Goal: Use online tool/utility: Utilize a website feature to perform a specific function

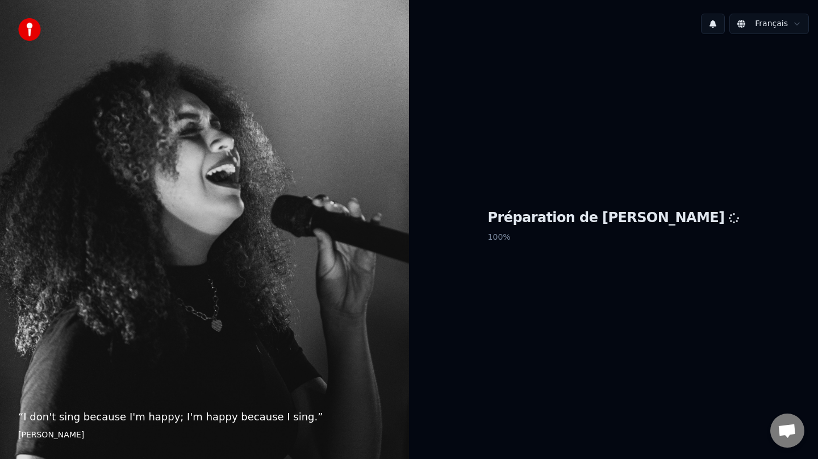
scroll to position [2, 0]
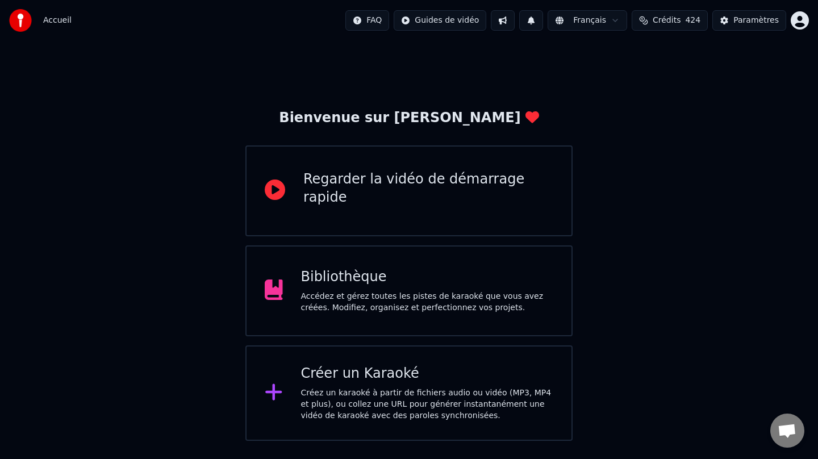
click at [376, 383] on div "Créer un Karaoké Créez un karaoké à partir de fichiers audio ou vidéo (MP3, MP4…" at bounding box center [427, 393] width 253 height 57
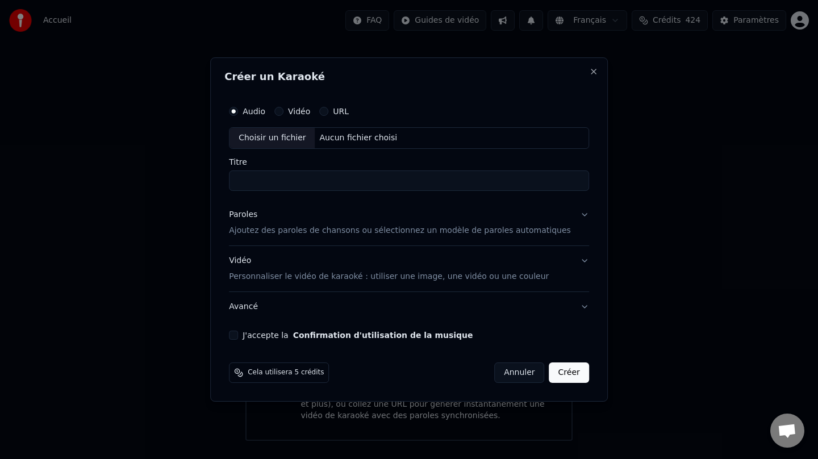
click at [282, 134] on div "Choisir un fichier" at bounding box center [271, 138] width 85 height 20
click at [293, 182] on input "**********" at bounding box center [409, 180] width 360 height 20
click at [289, 181] on input "**********" at bounding box center [409, 180] width 360 height 20
type input "**********"
click at [315, 230] on p "Ajoutez des paroles de chansons ou sélectionnez un modèle de paroles automatiqu…" at bounding box center [400, 230] width 342 height 11
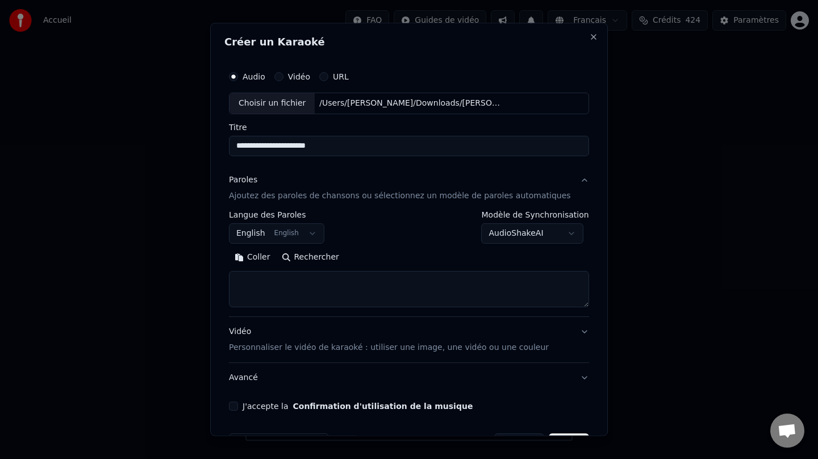
click at [306, 257] on button "Rechercher" at bounding box center [310, 257] width 69 height 18
type textarea "**********"
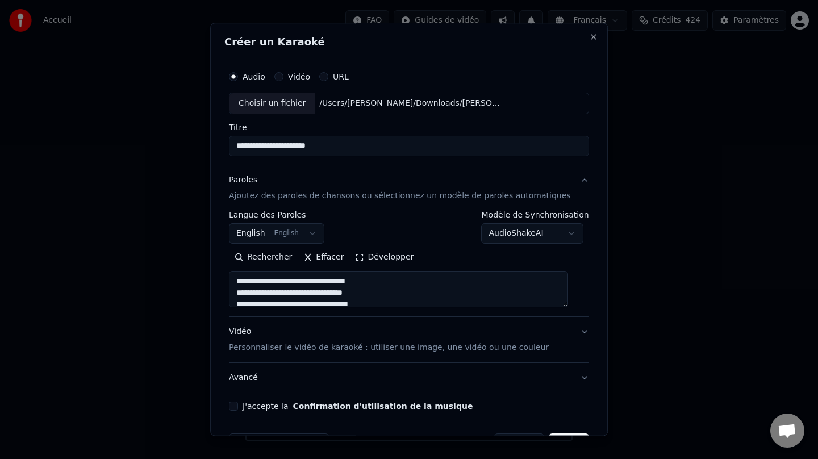
click at [367, 256] on button "Développer" at bounding box center [385, 257] width 70 height 18
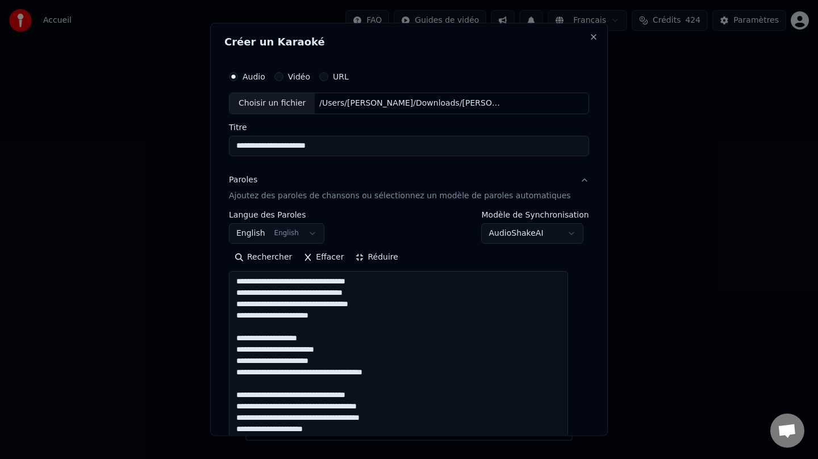
scroll to position [1, 0]
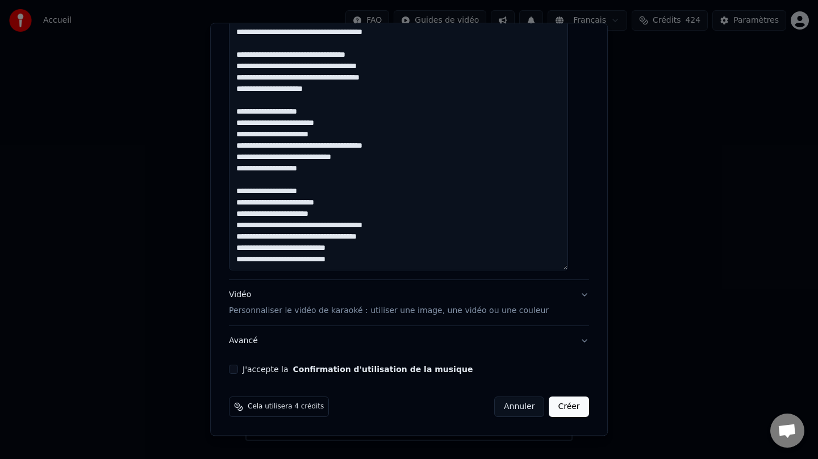
drag, startPoint x: 383, startPoint y: 310, endPoint x: 387, endPoint y: 269, distance: 41.0
click at [383, 307] on p "Personnaliser le vidéo de karaoké : utiliser une image, une vidéo ou une couleur" at bounding box center [389, 310] width 320 height 11
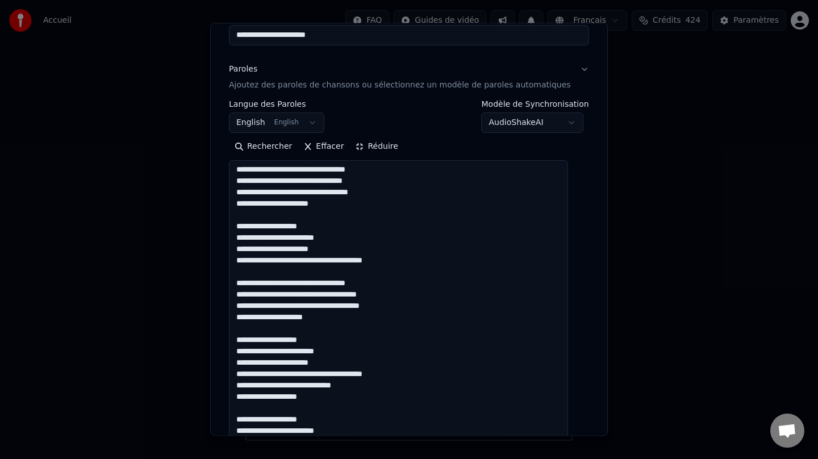
scroll to position [6, 0]
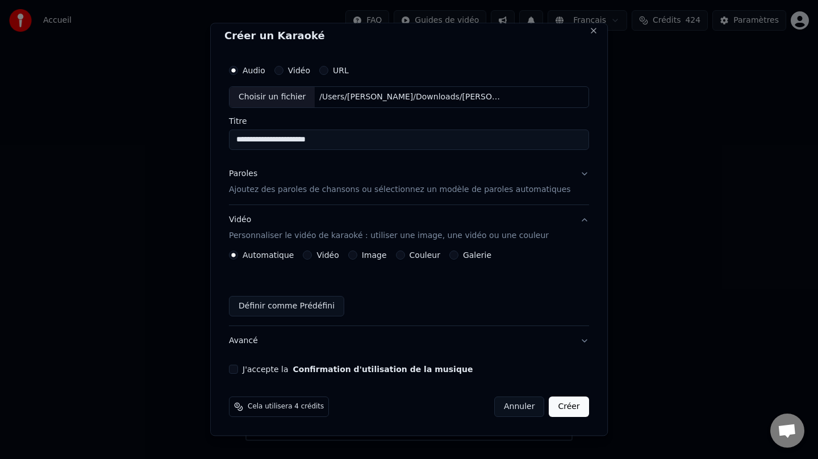
click at [572, 176] on button "Paroles Ajoutez des paroles de chansons ou sélectionnez un modèle de paroles au…" at bounding box center [409, 181] width 360 height 45
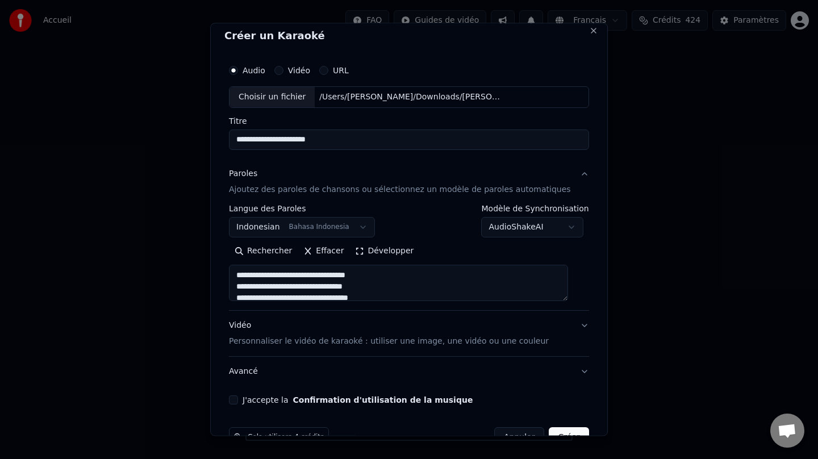
drag, startPoint x: 354, startPoint y: 143, endPoint x: 174, endPoint y: 139, distance: 179.5
click at [174, 139] on body "Accueil FAQ Guides de vidéo Français Crédits 424 Paramètres Bienvenue sur Youka…" at bounding box center [409, 220] width 818 height 441
click at [253, 322] on div "Vidéo Personnaliser le vidéo de karaoké : utiliser une image, une vidéo ou une …" at bounding box center [389, 333] width 320 height 27
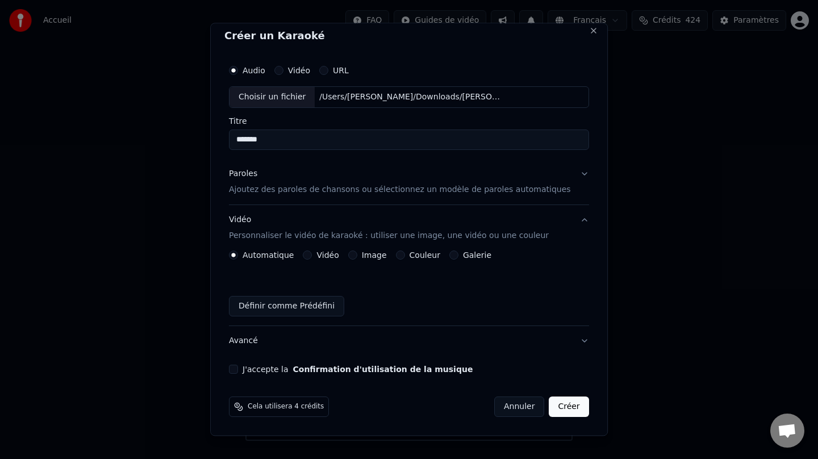
click at [426, 253] on label "Couleur" at bounding box center [424, 255] width 31 height 8
click at [405, 253] on button "Couleur" at bounding box center [400, 254] width 9 height 9
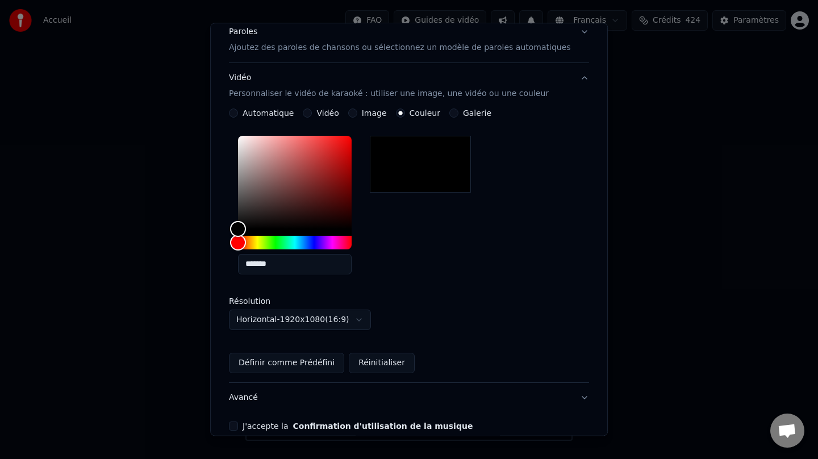
scroll to position [205, 0]
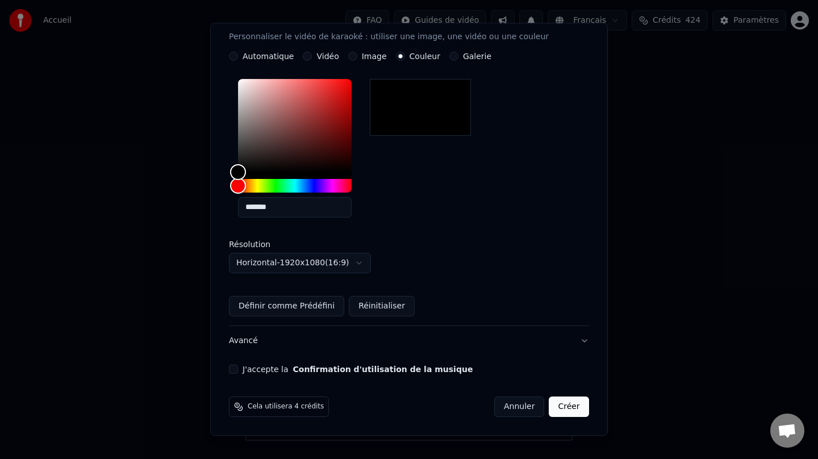
click at [238, 371] on button "J'accepte la Confirmation d'utilisation de la musique" at bounding box center [233, 369] width 9 height 9
click at [560, 404] on button "Créer" at bounding box center [569, 406] width 40 height 20
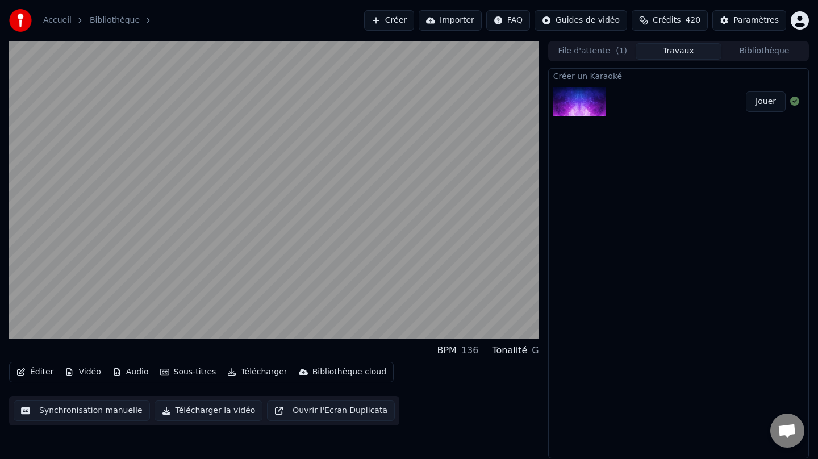
click at [265, 373] on button "Télécharger" at bounding box center [257, 372] width 69 height 16
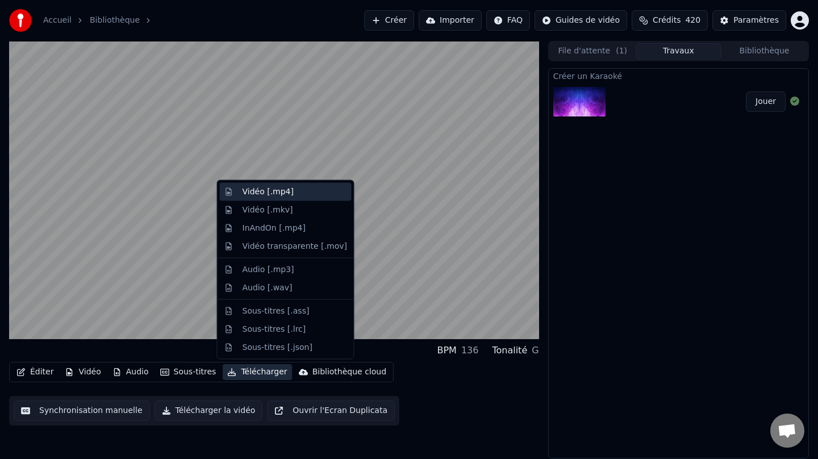
click at [270, 191] on div "Vidéo [.mp4]" at bounding box center [267, 191] width 51 height 11
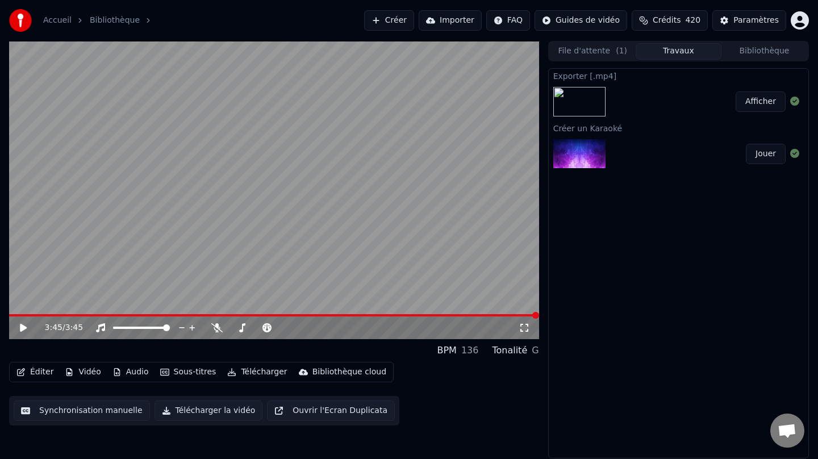
click at [759, 99] on button "Afficher" at bounding box center [760, 101] width 50 height 20
